Goal: Transaction & Acquisition: Purchase product/service

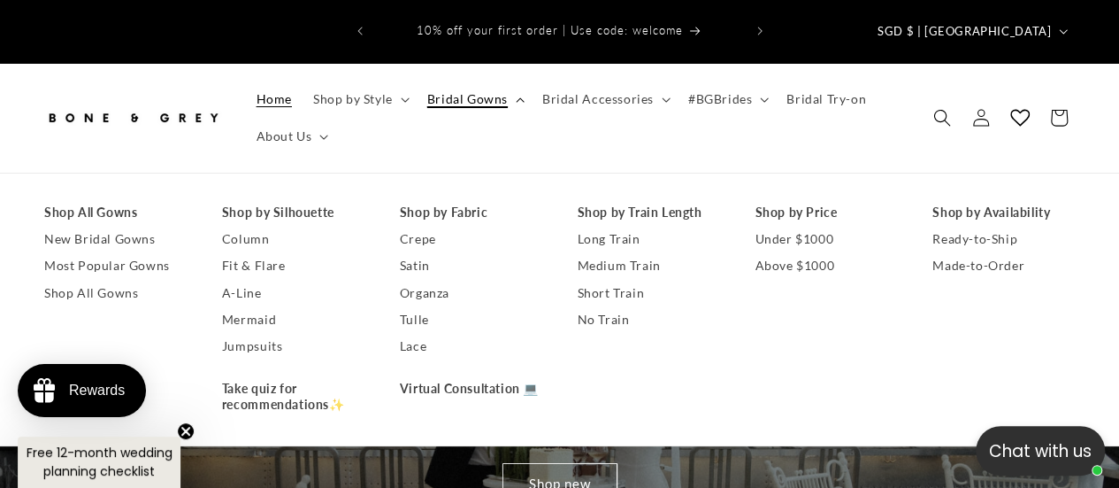
click at [478, 91] on span "Bridal Gowns" at bounding box center [467, 99] width 81 height 16
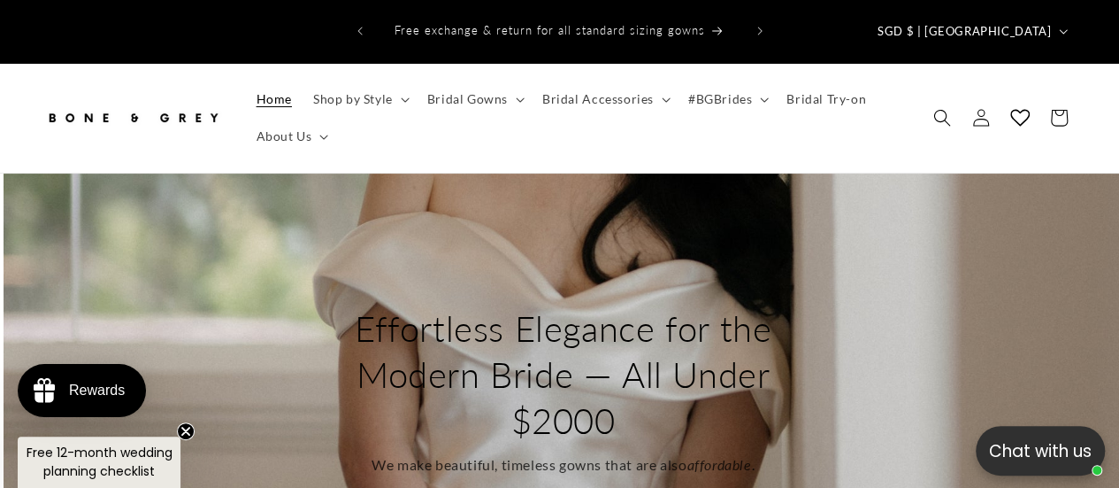
scroll to position [0, 2238]
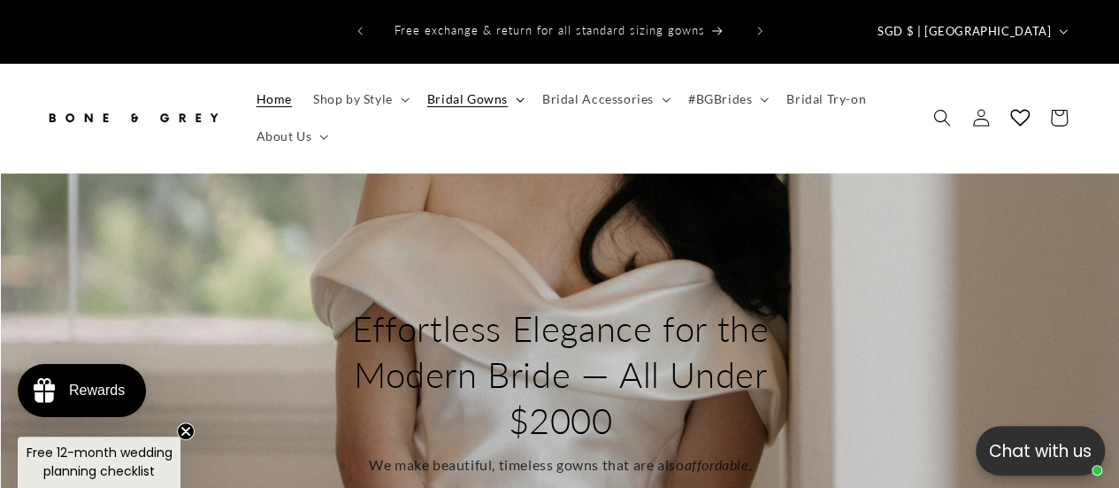
click at [522, 81] on summary "Bridal Gowns" at bounding box center [474, 99] width 115 height 37
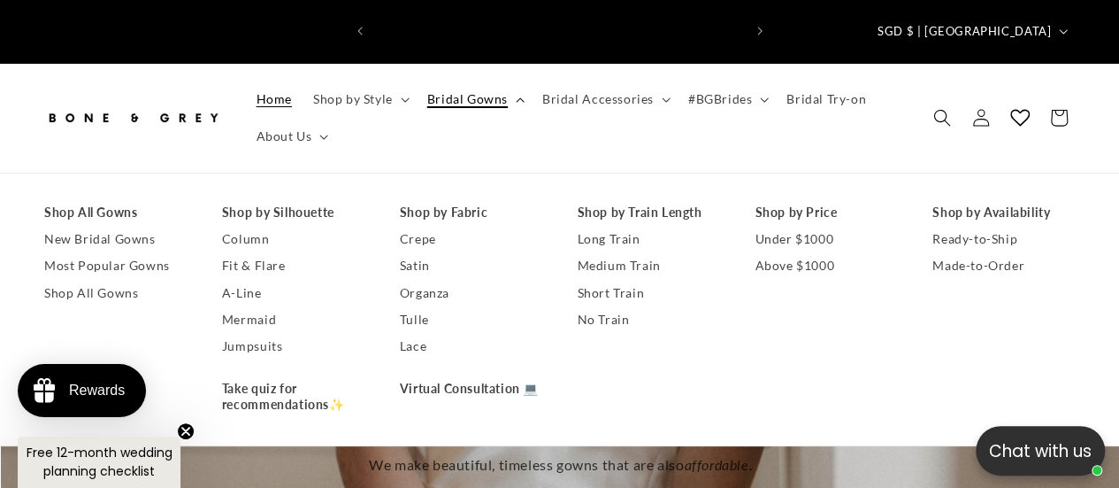
scroll to position [0, 735]
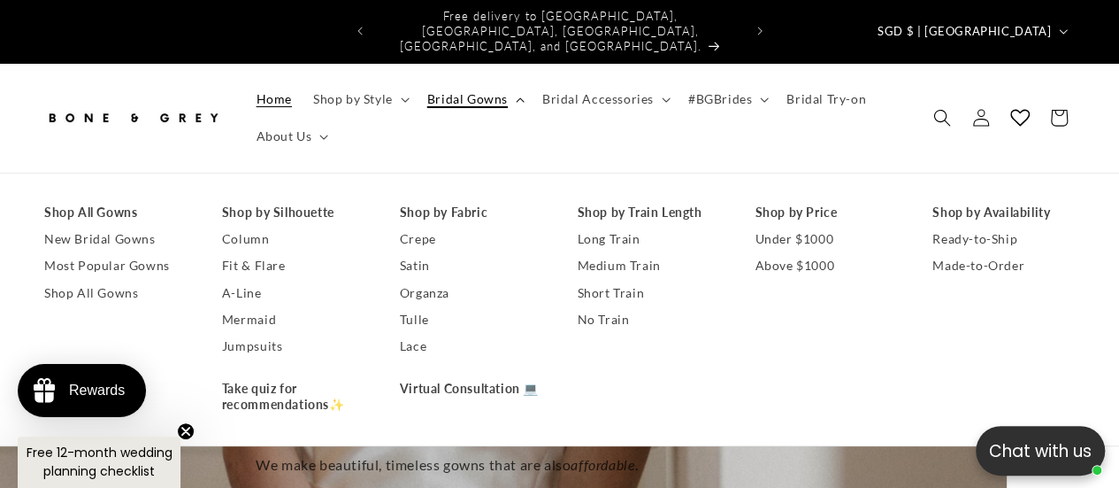
click at [481, 91] on span "Bridal Gowns" at bounding box center [467, 99] width 81 height 16
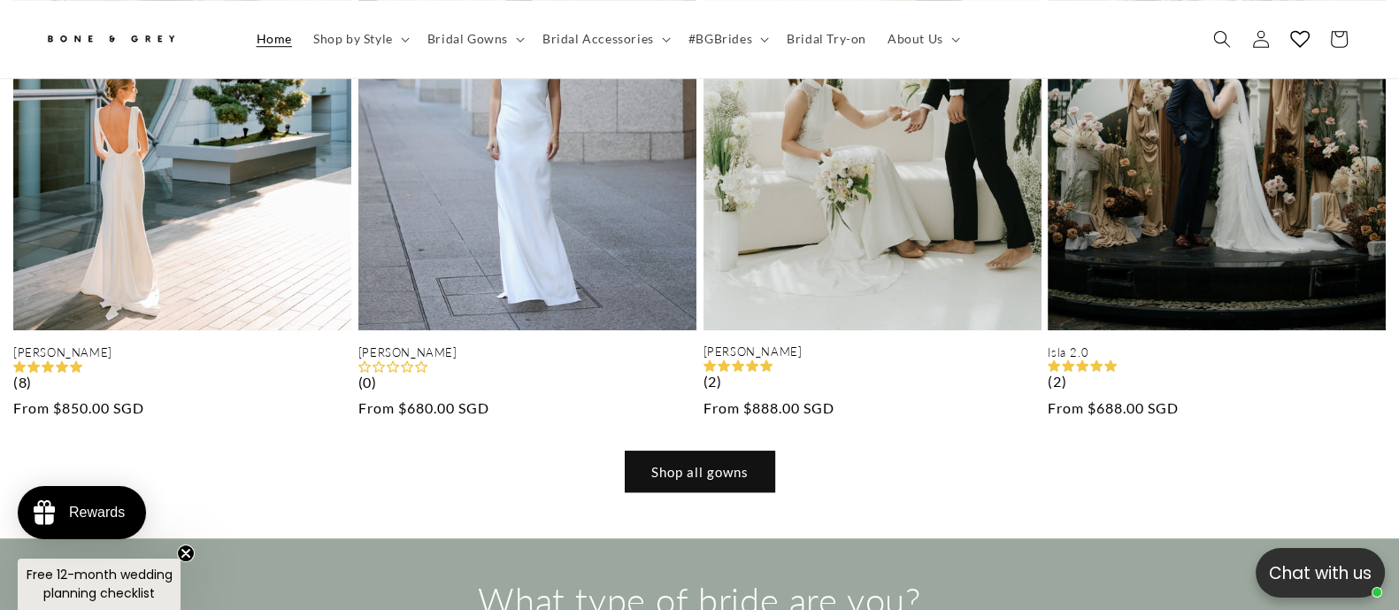
scroll to position [0, 0]
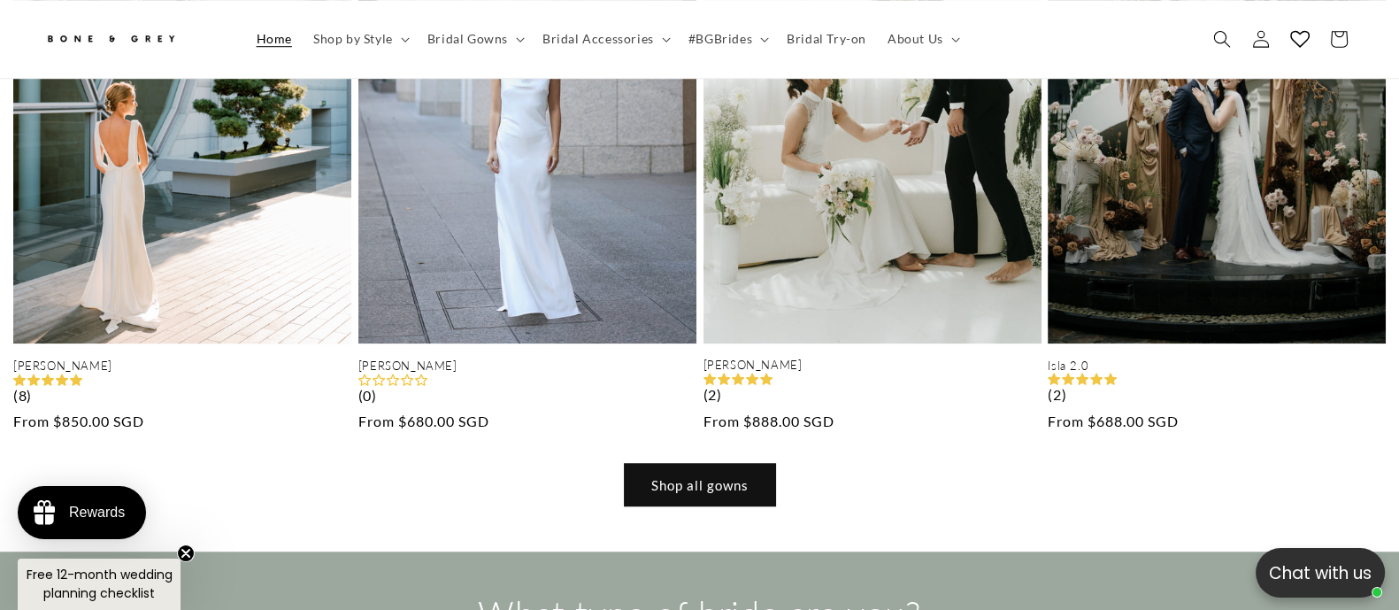
click at [659, 464] on link "Shop all gowns" at bounding box center [700, 485] width 150 height 42
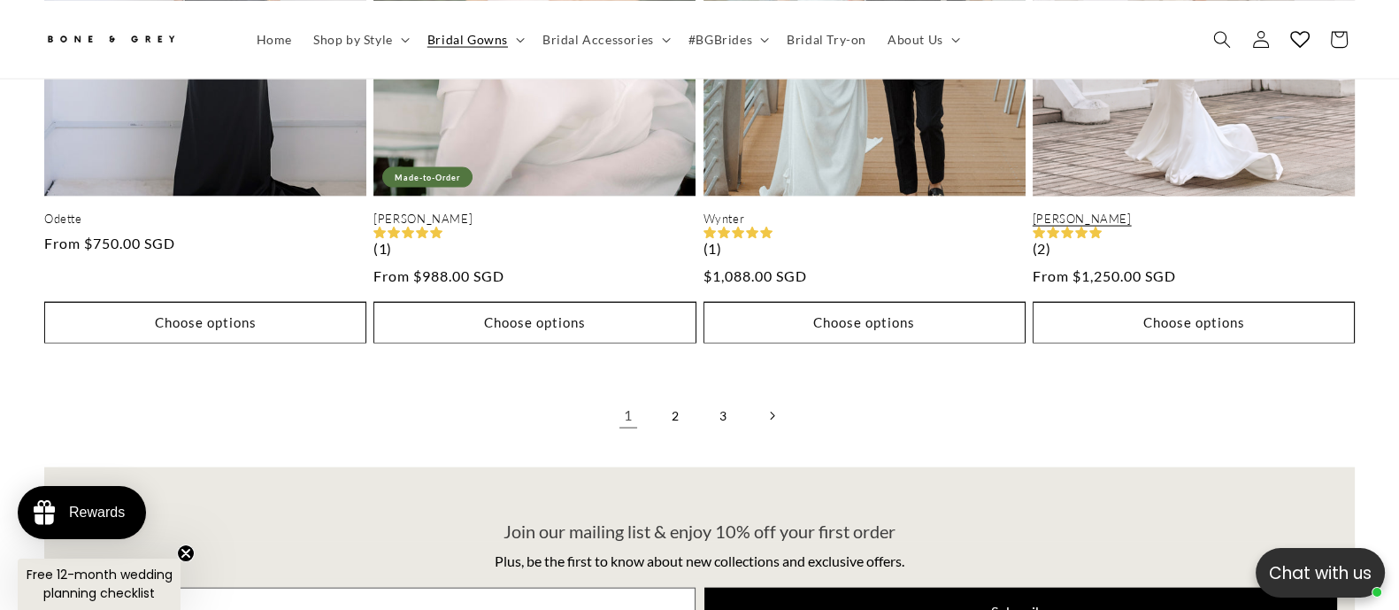
scroll to position [4739, 0]
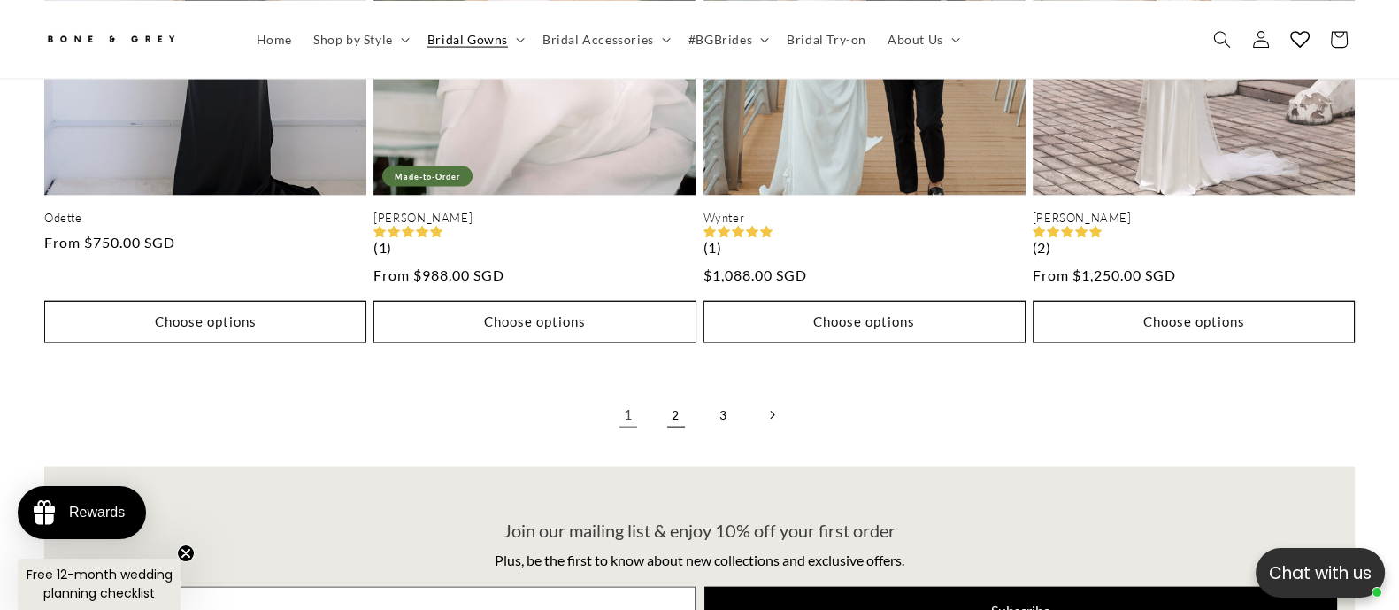
click at [669, 396] on link "2" at bounding box center [676, 415] width 39 height 39
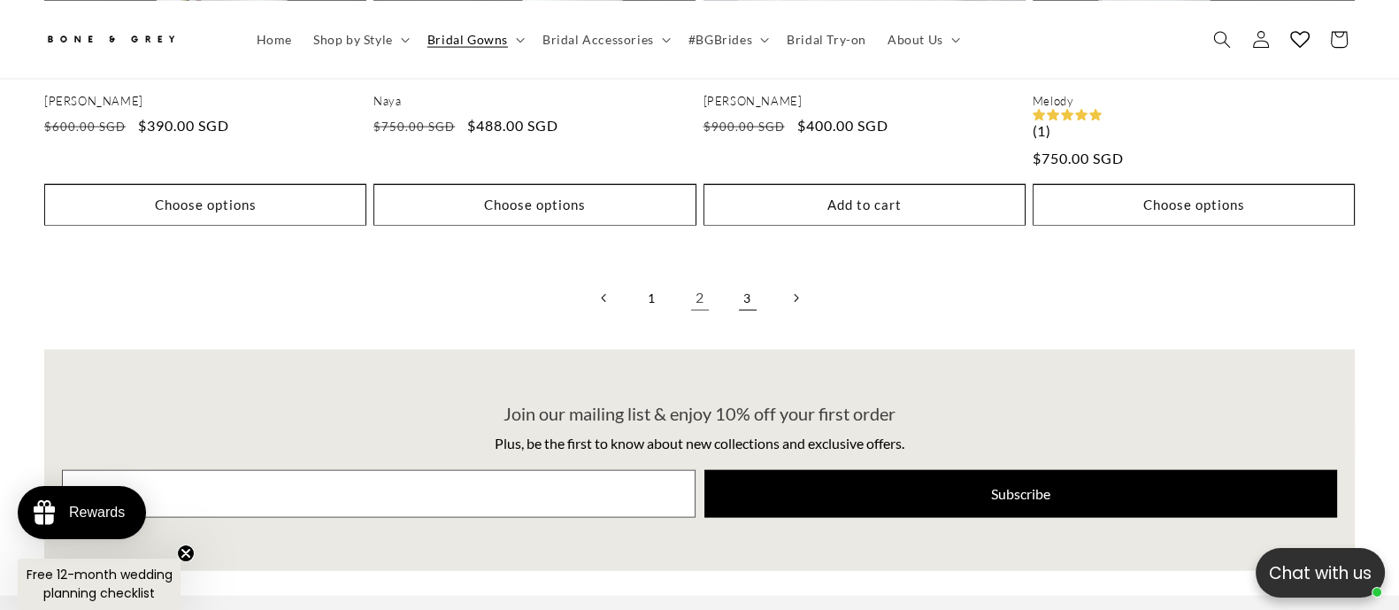
scroll to position [0, 960]
click at [746, 279] on link "3" at bounding box center [747, 298] width 39 height 39
